Goal: Task Accomplishment & Management: Manage account settings

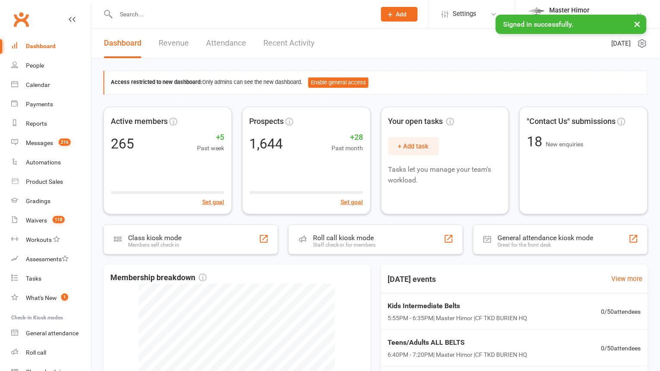
click at [180, 15] on input "text" at bounding box center [241, 14] width 256 height 12
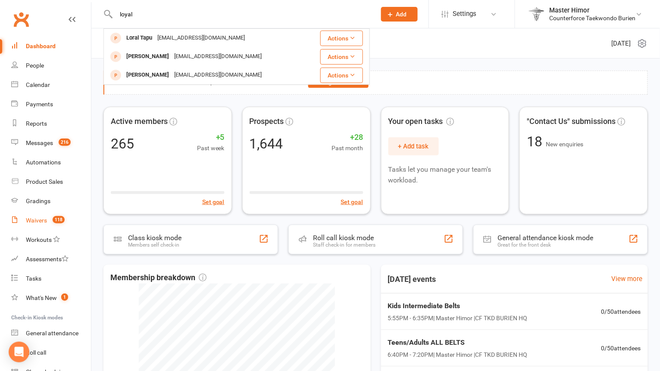
type input "loyal"
click at [33, 222] on div "Waivers" at bounding box center [36, 220] width 21 height 7
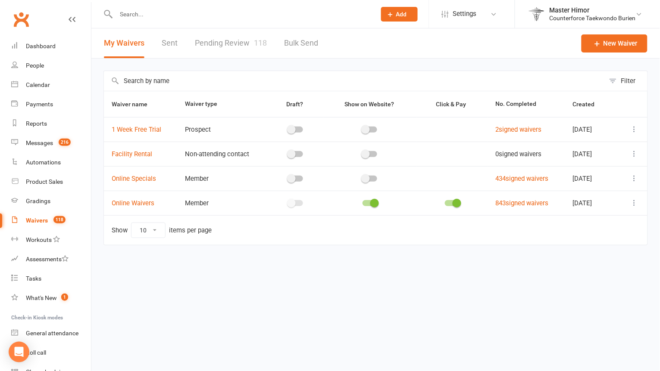
click at [174, 41] on link "Sent" at bounding box center [170, 43] width 16 height 30
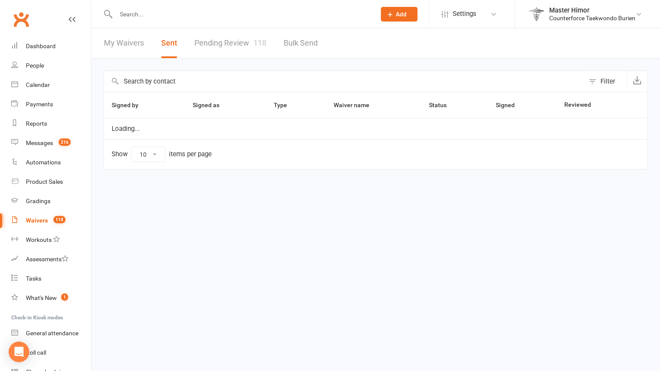
select select "100"
click at [210, 38] on link "Pending Review 118" at bounding box center [230, 43] width 72 height 30
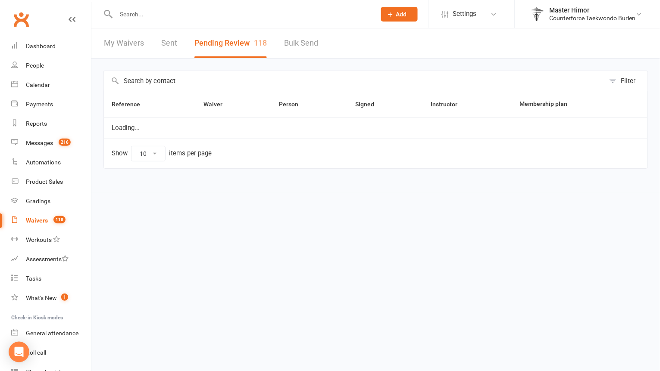
select select "100"
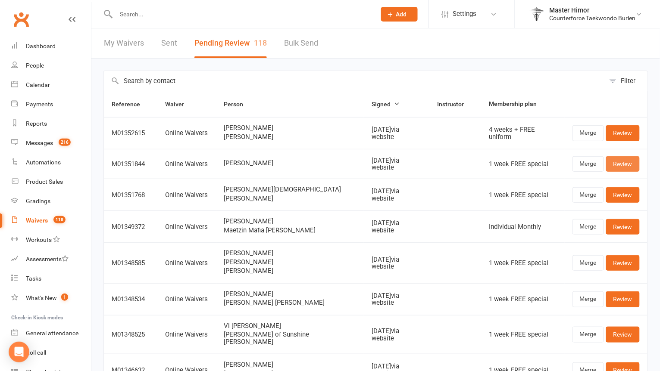
click at [613, 166] on link "Review" at bounding box center [623, 164] width 34 height 16
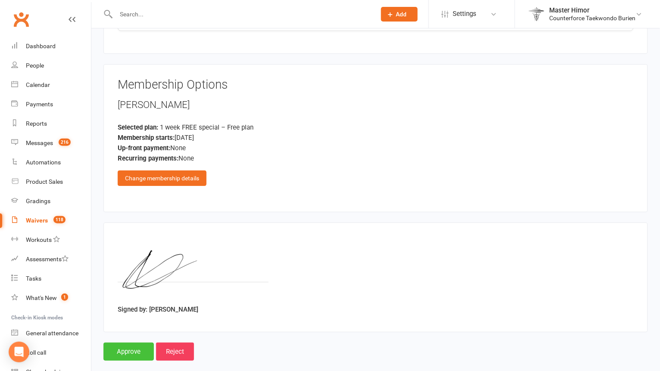
scroll to position [754, 0]
click at [141, 343] on input "Approve" at bounding box center [128, 352] width 50 height 18
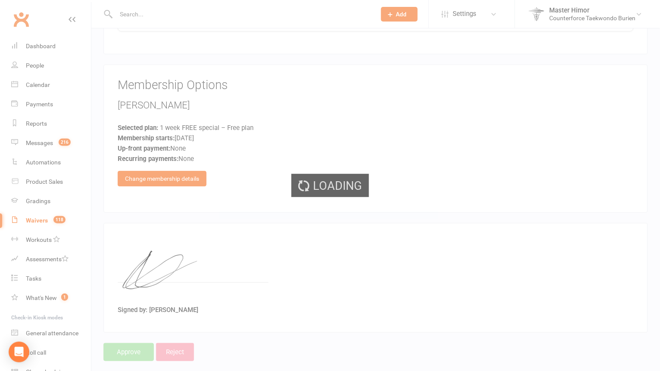
select select "100"
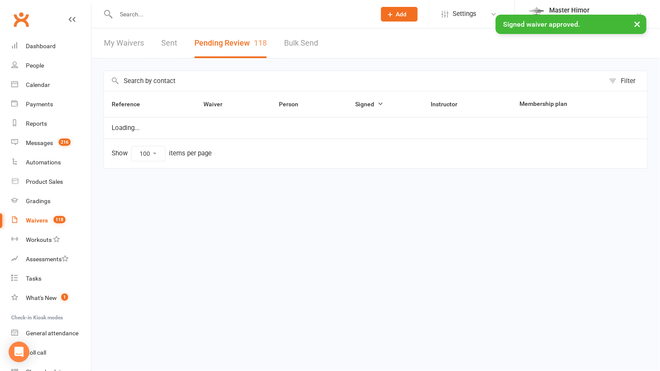
click at [242, 13] on input "text" at bounding box center [241, 14] width 256 height 12
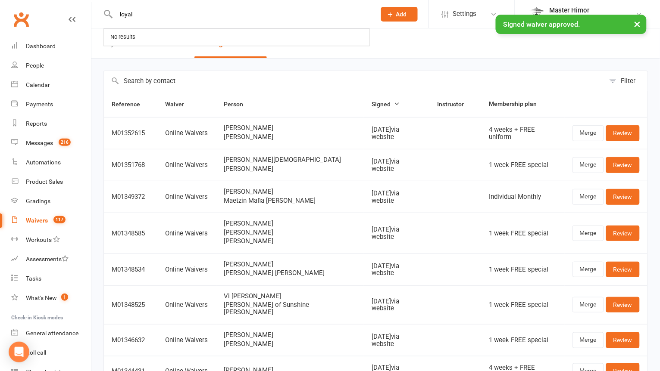
type input "loyal"
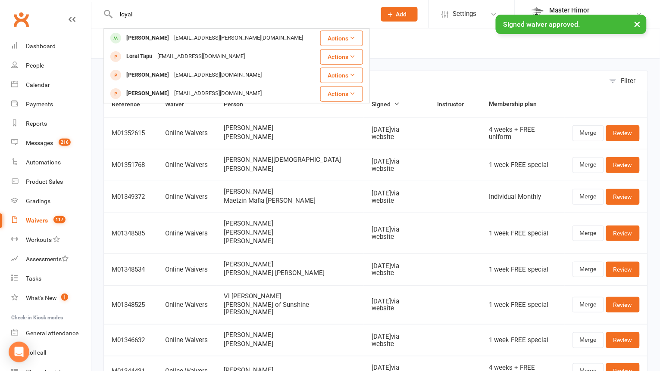
click at [174, 15] on div "× Signed waiver approved." at bounding box center [324, 15] width 648 height 0
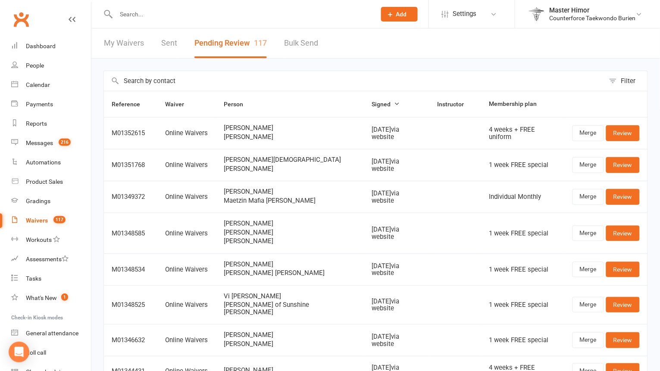
click at [181, 11] on input "text" at bounding box center [241, 14] width 256 height 12
type input "loyal"
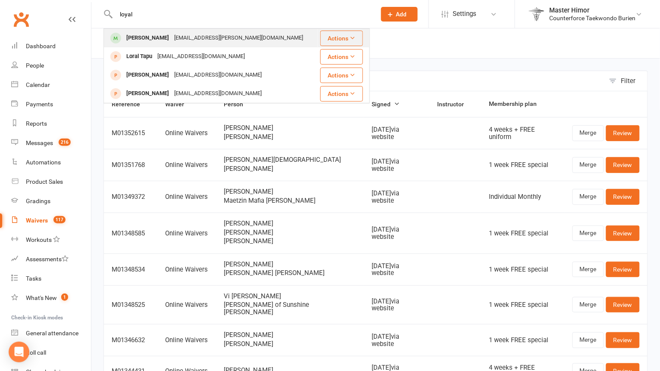
click at [172, 38] on div "[EMAIL_ADDRESS][PERSON_NAME][DOMAIN_NAME]" at bounding box center [238, 38] width 134 height 12
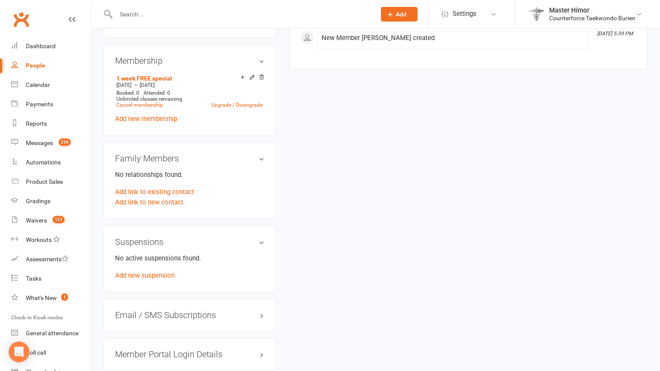
scroll to position [417, 0]
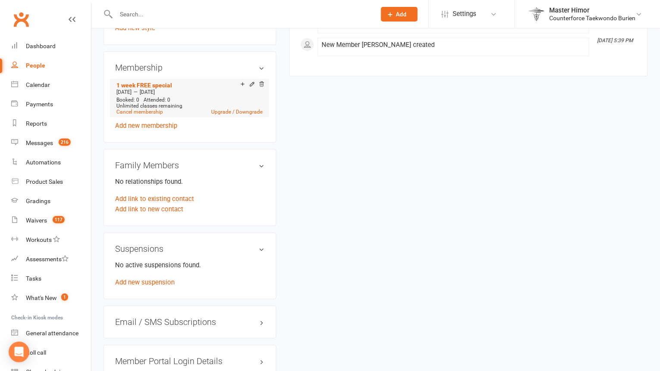
click at [248, 84] on div at bounding box center [247, 86] width 2 height 4
click at [252, 81] on icon at bounding box center [252, 84] width 6 height 6
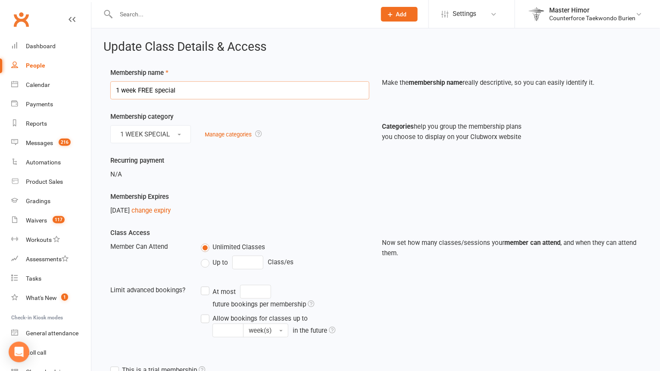
click at [181, 96] on input "1 week FREE special" at bounding box center [239, 90] width 259 height 18
click at [173, 131] on button "1 WEEK SPECIAL" at bounding box center [150, 134] width 81 height 18
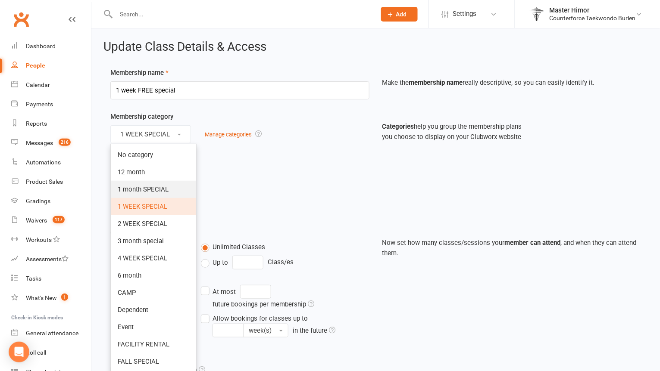
click at [148, 193] on span "1 month SPECIAL" at bounding box center [143, 190] width 51 height 8
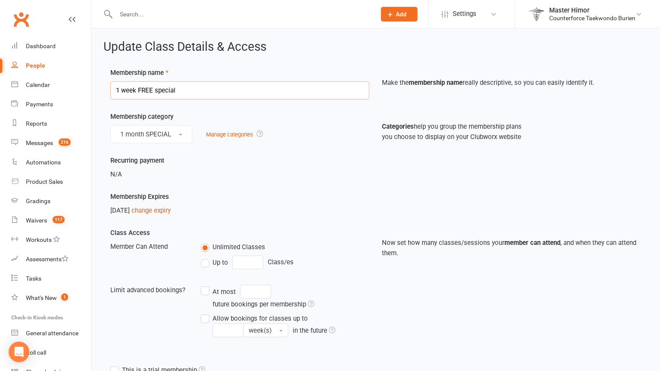
click at [195, 84] on input "1 week FREE special" at bounding box center [239, 90] width 259 height 18
drag, startPoint x: 195, startPoint y: 84, endPoint x: 86, endPoint y: 82, distance: 109.0
click at [85, 83] on ui-view "Prospect Member Non-attending contact Class / event Appointment Grading event T…" at bounding box center [330, 265] width 660 height 526
drag, startPoint x: 183, startPoint y: 96, endPoint x: 100, endPoint y: 95, distance: 82.7
click at [100, 96] on div "Update Class Details & Access Membership name 1 week FREE special Make the memb…" at bounding box center [375, 278] width 568 height 500
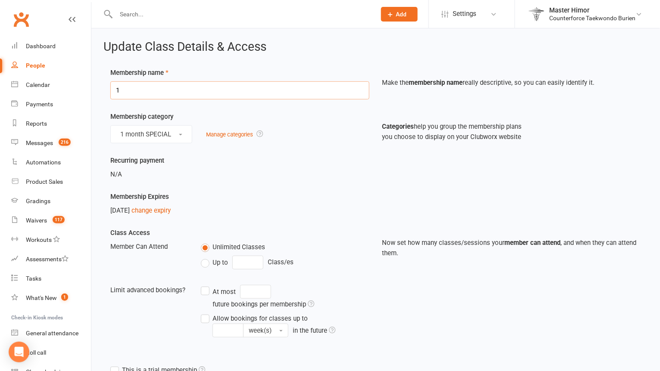
type input "1"
type input "4 wk special"
click at [168, 211] on link "change expiry" at bounding box center [150, 211] width 39 height 8
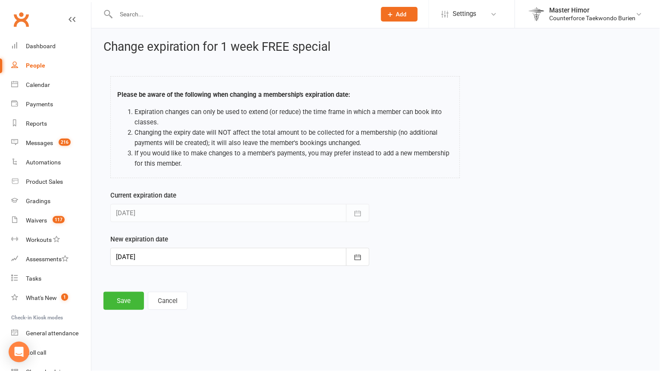
click at [210, 253] on div at bounding box center [239, 257] width 259 height 18
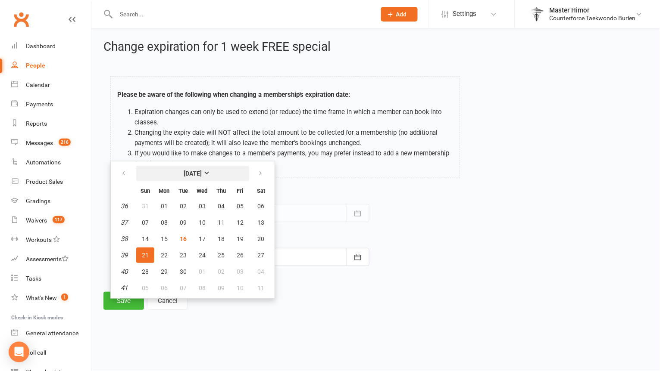
click at [202, 171] on strong "[DATE]" at bounding box center [193, 173] width 18 height 7
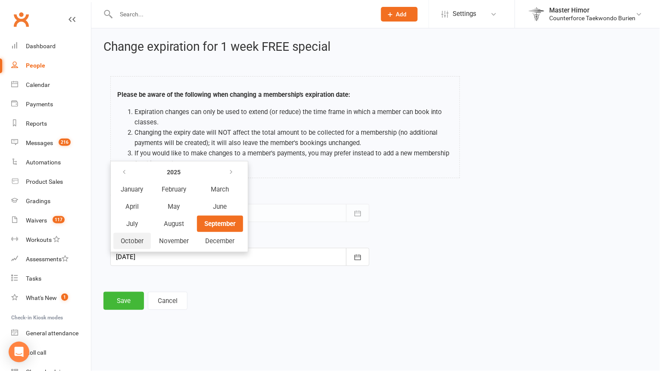
click at [123, 235] on button "October" at bounding box center [131, 241] width 37 height 16
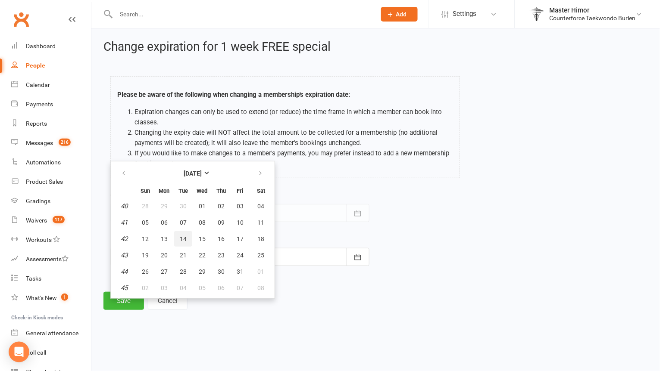
click at [185, 241] on span "14" at bounding box center [183, 239] width 7 height 7
type input "[DATE]"
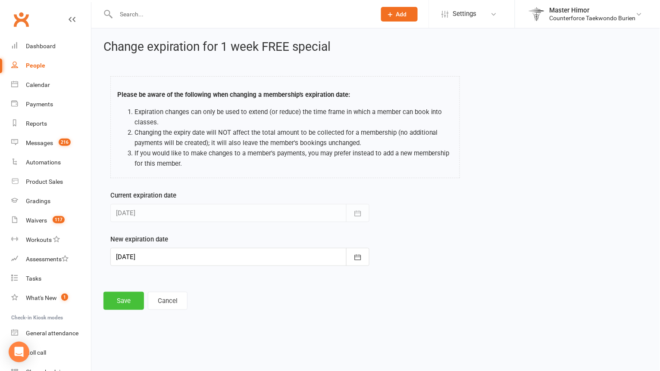
click at [118, 305] on button "Save" at bounding box center [123, 301] width 40 height 18
